Goal: Task Accomplishment & Management: Manage account settings

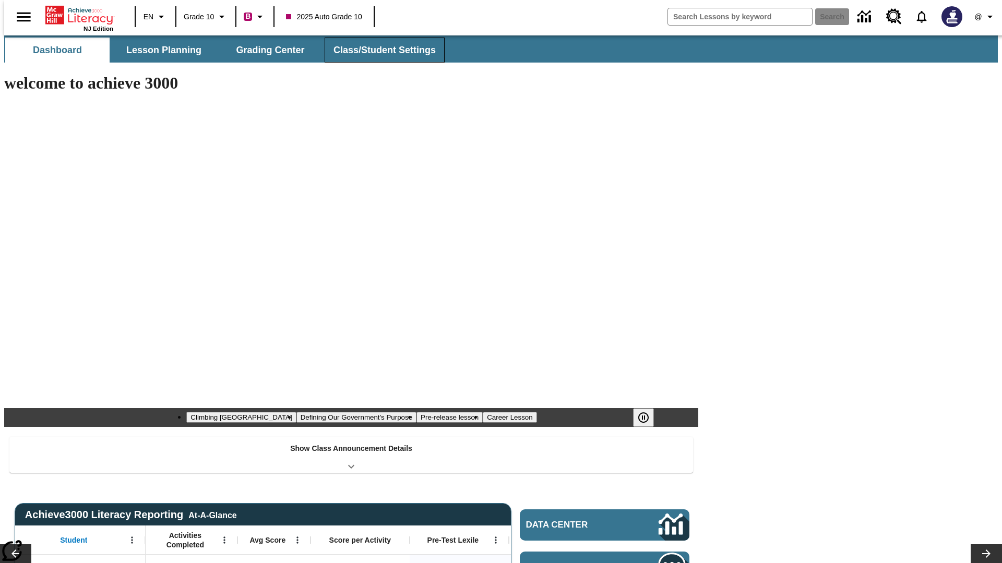
click at [379, 50] on button "Class/Student Settings" at bounding box center [385, 50] width 120 height 25
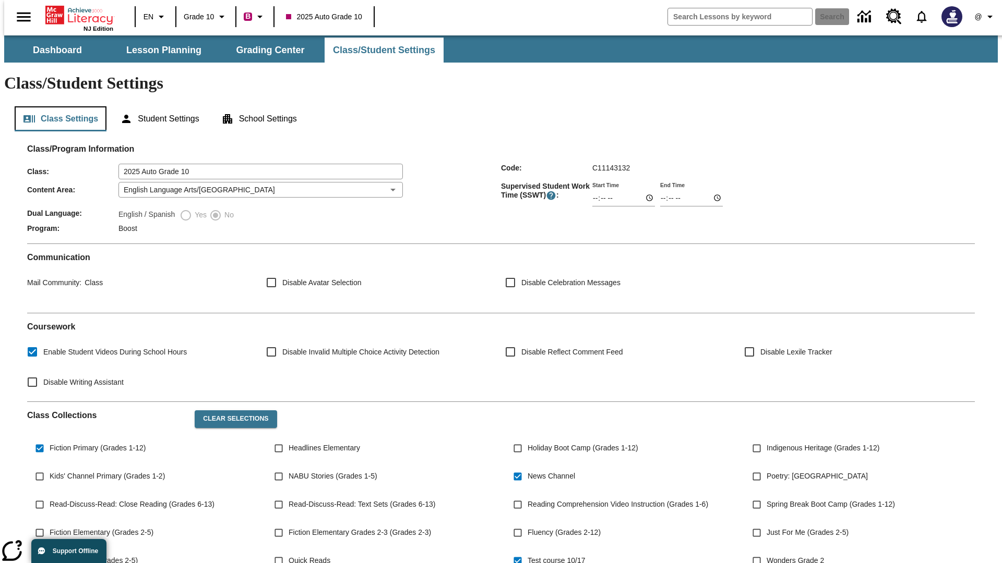
click at [56, 106] on button "Class Settings" at bounding box center [61, 118] width 92 height 25
click at [231, 411] on button "Clear Selections" at bounding box center [236, 420] width 82 height 18
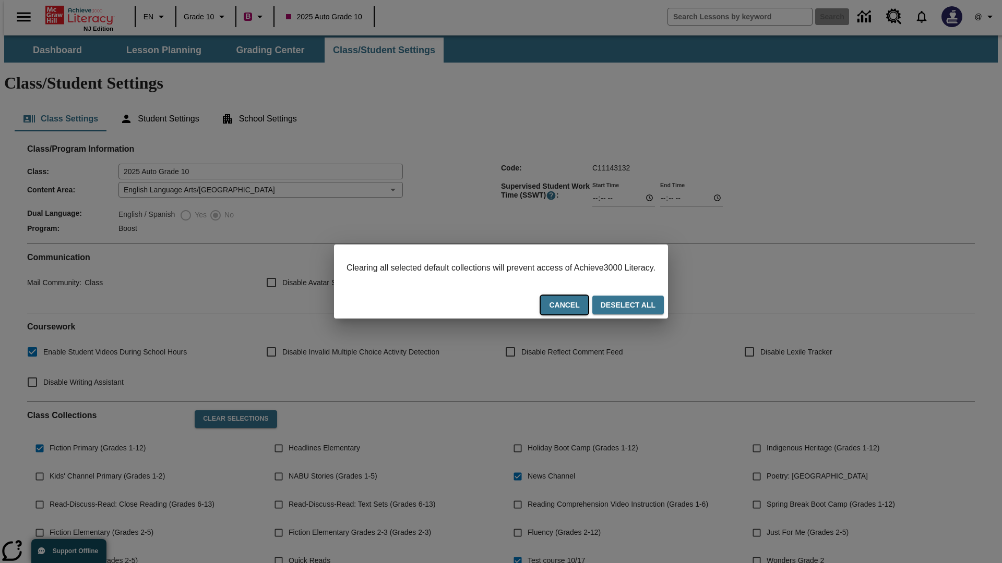
click at [577, 306] on button "Cancel" at bounding box center [563, 305] width 47 height 19
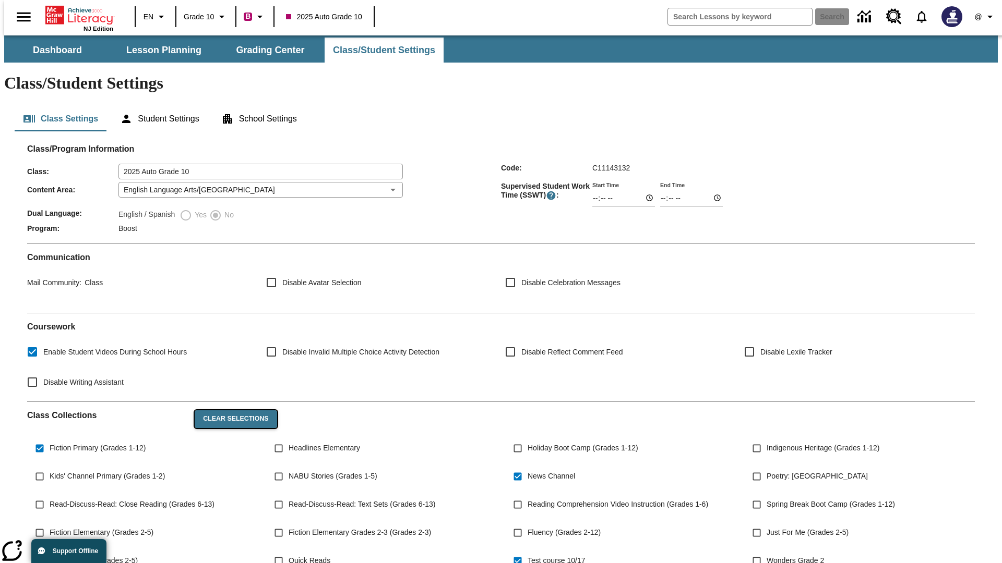
click at [231, 411] on button "Clear Selections" at bounding box center [236, 420] width 82 height 18
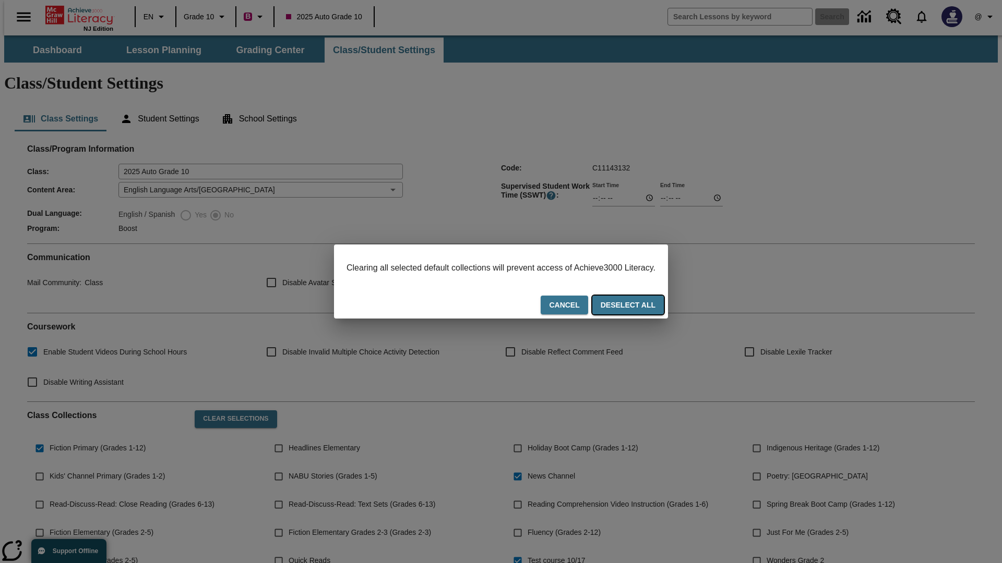
click at [638, 306] on button "Deselect All" at bounding box center [627, 305] width 71 height 19
checkbox input "false"
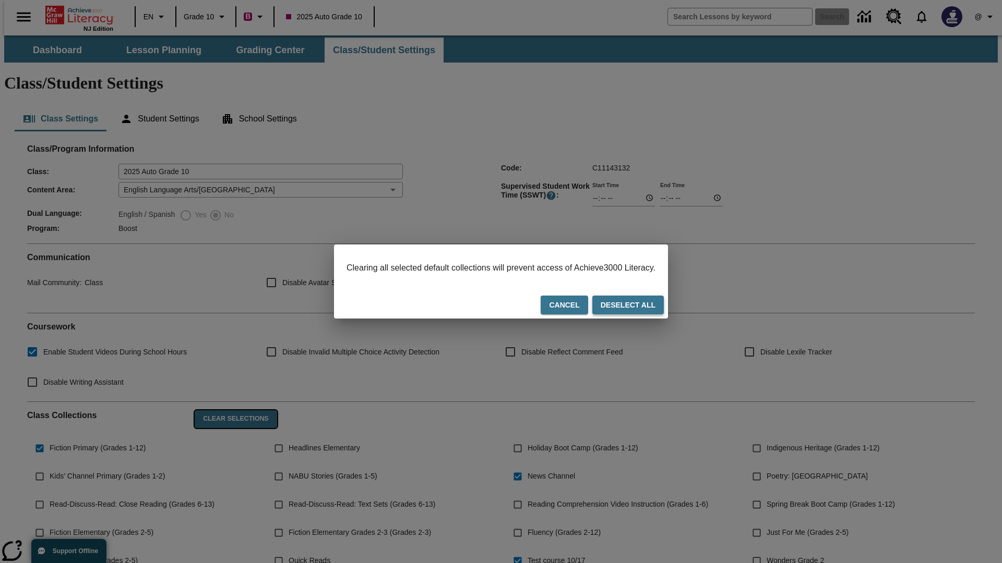
checkbox input "false"
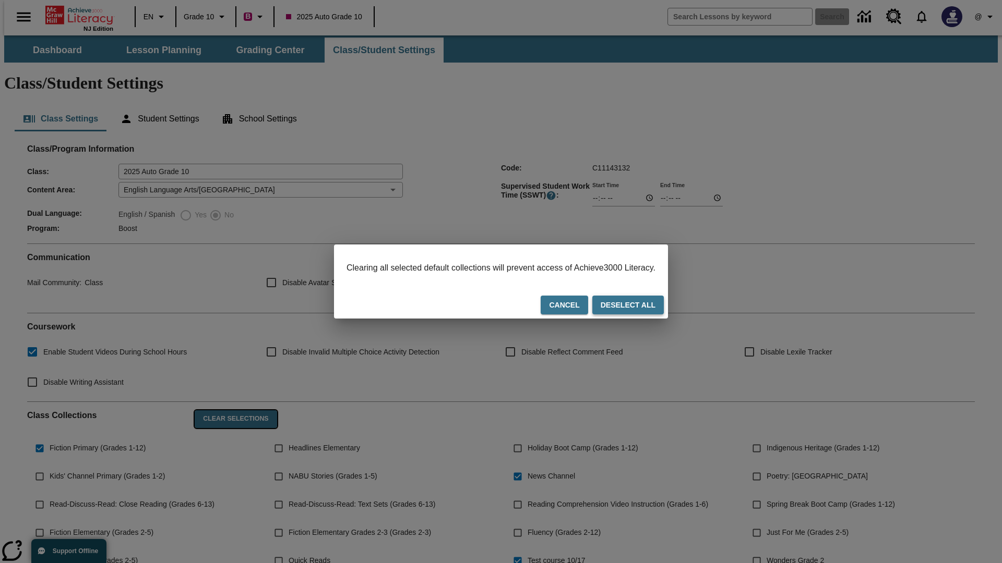
checkbox input "false"
